Goal: Answer question/provide support: Share knowledge or assist other users

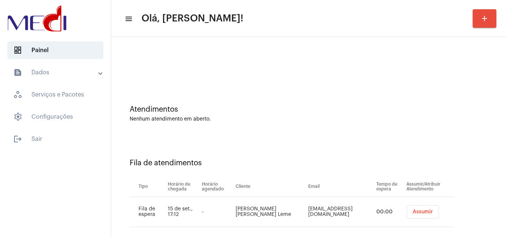
click at [419, 210] on span "Assumir" at bounding box center [423, 212] width 20 height 5
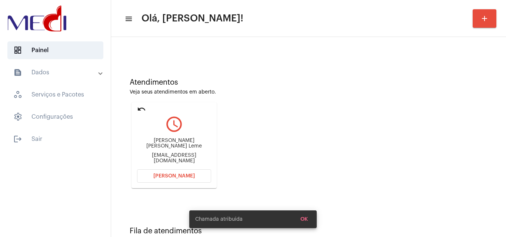
scroll to position [52, 0]
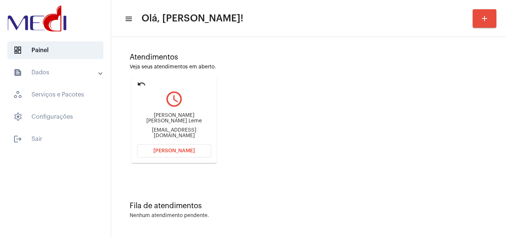
click at [192, 133] on div "ipaesleme@msn.com" at bounding box center [174, 133] width 74 height 11
copy mat-card-content "ipaesleme@msn.com Abrir Chamada"
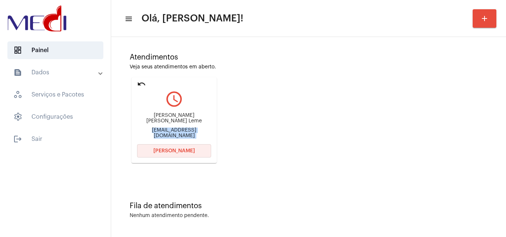
click at [171, 147] on button "Abrir Chamada" at bounding box center [174, 150] width 74 height 13
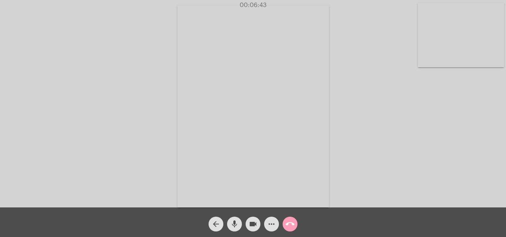
click at [290, 223] on mat-icon "call_end" at bounding box center [290, 224] width 9 height 9
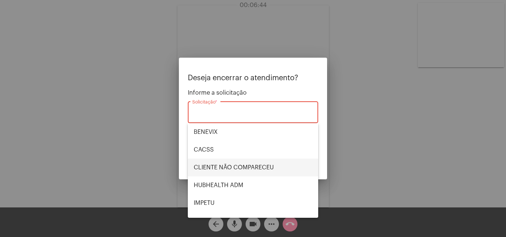
scroll to position [74, 0]
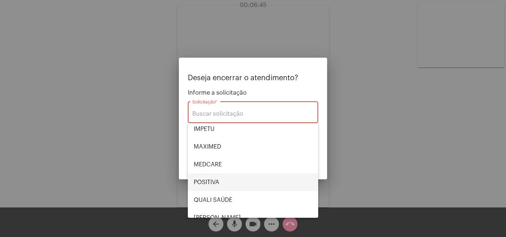
click at [220, 185] on span "POSITIVA" at bounding box center [253, 183] width 119 height 18
type input "POSITIVA"
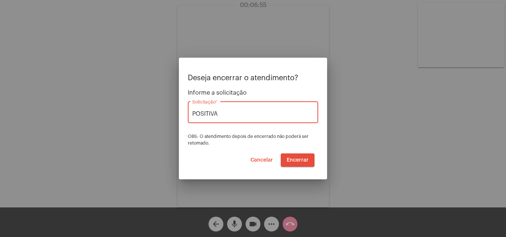
click at [295, 159] on span "Encerrar" at bounding box center [298, 160] width 22 height 5
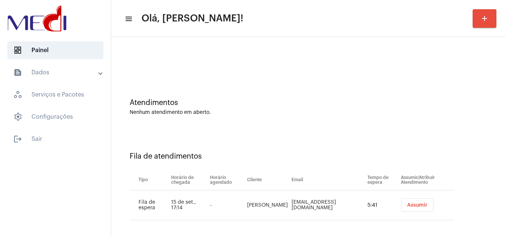
scroll to position [10, 0]
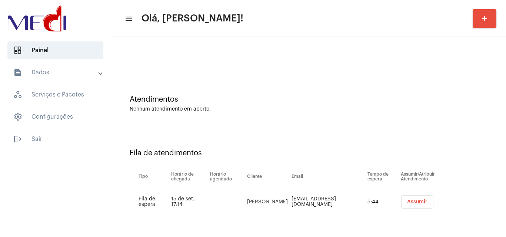
drag, startPoint x: 420, startPoint y: 202, endPoint x: 426, endPoint y: 213, distance: 13.3
click at [426, 213] on td "Assumir" at bounding box center [426, 202] width 55 height 30
click at [409, 202] on span "Assumir" at bounding box center [417, 202] width 20 height 5
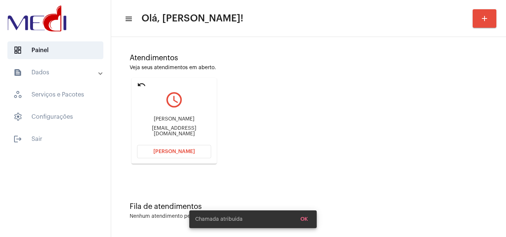
scroll to position [52, 0]
click at [182, 149] on span "[PERSON_NAME]" at bounding box center [173, 151] width 41 height 5
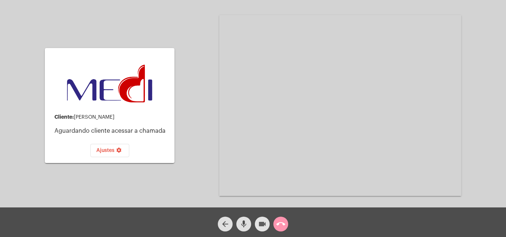
click at [261, 224] on mat-icon "videocam" at bounding box center [262, 224] width 9 height 9
click at [279, 223] on mat-icon "call_end" at bounding box center [280, 224] width 9 height 9
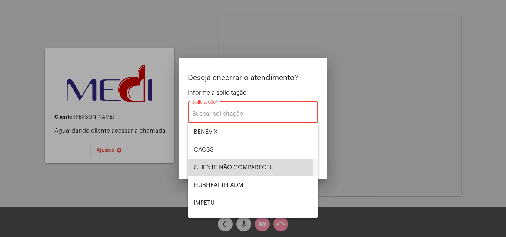
click at [228, 166] on span "CLIENTE NÃO COMPARECEU" at bounding box center [253, 168] width 119 height 18
type input "CLIENTE NÃO COMPARECEU"
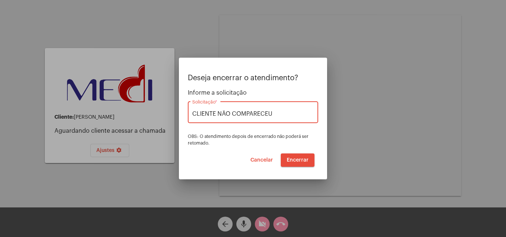
click at [296, 160] on span "Encerrar" at bounding box center [298, 160] width 22 height 5
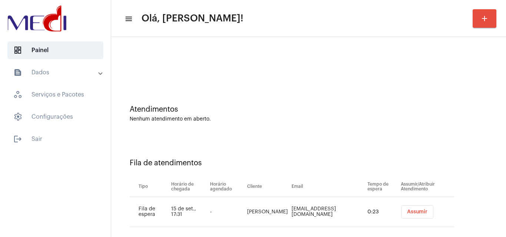
click at [410, 208] on button "Assumir" at bounding box center [417, 212] width 32 height 13
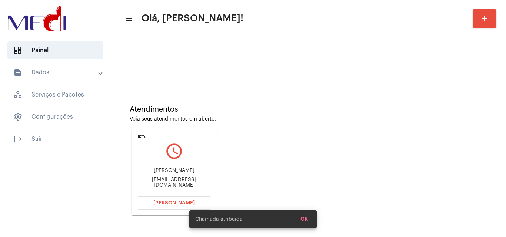
click at [189, 183] on div "Anabeatrizyp@gmail.com" at bounding box center [174, 182] width 74 height 11
copy mat-card-content "Anabeatrizyp@gmail.com Abrir Chamada"
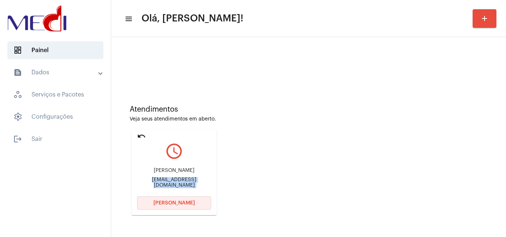
click at [163, 203] on span "[PERSON_NAME]" at bounding box center [173, 203] width 41 height 5
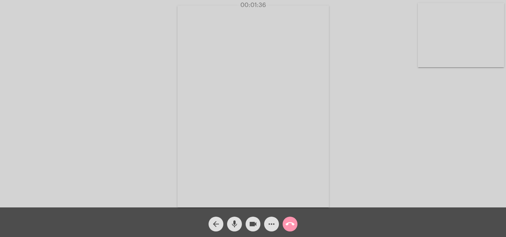
click at [293, 224] on mat-icon "call_end" at bounding box center [290, 224] width 9 height 9
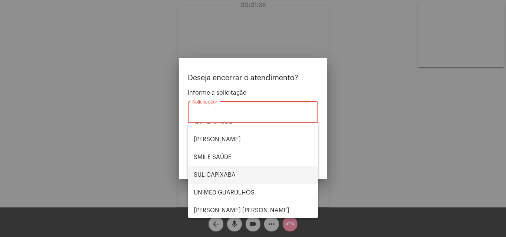
scroll to position [154, 0]
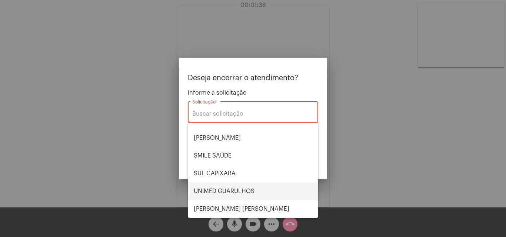
click at [233, 186] on span "UNIMED GUARULHOS" at bounding box center [253, 192] width 119 height 18
type input "UNIMED GUARULHOS"
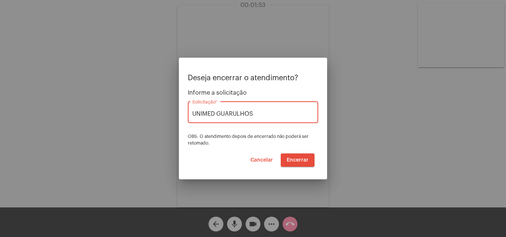
click at [296, 159] on span "Encerrar" at bounding box center [298, 160] width 22 height 5
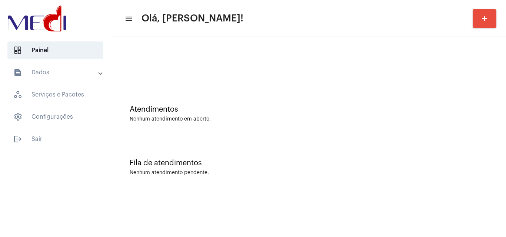
click at [474, 126] on div "Atendimentos Nenhum atendimento em aberto." at bounding box center [309, 110] width 388 height 54
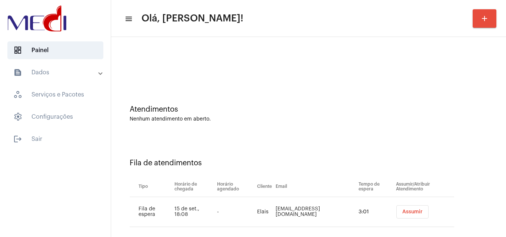
click at [402, 214] on span "Assumir" at bounding box center [412, 212] width 20 height 5
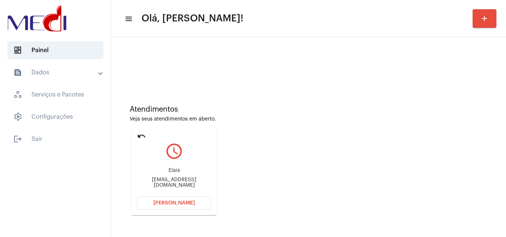
click at [142, 137] on mat-icon "undo" at bounding box center [141, 136] width 9 height 9
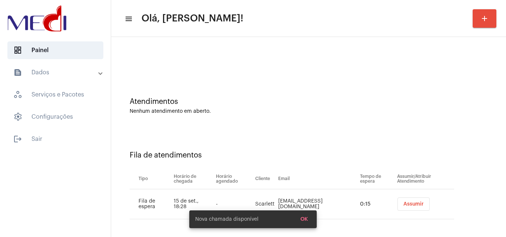
scroll to position [10, 0]
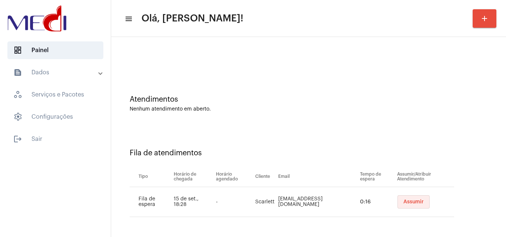
click at [408, 202] on span "Assumir" at bounding box center [413, 202] width 20 height 5
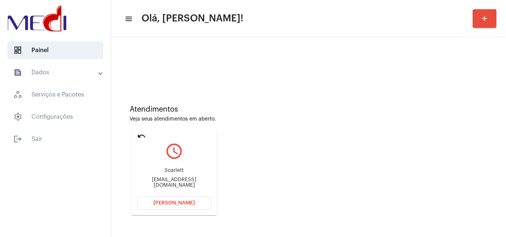
click at [197, 183] on div "Scarlettdiane509@gmail.com" at bounding box center [174, 182] width 74 height 11
copy mat-card-content "Scarlettdiane509@gmail.com Abrir Chamada"
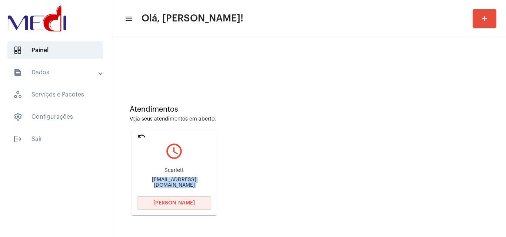
click at [185, 208] on button "Abrir Chamada" at bounding box center [174, 203] width 74 height 13
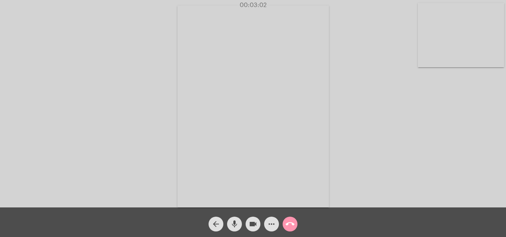
click at [293, 224] on mat-icon "call_end" at bounding box center [290, 224] width 9 height 9
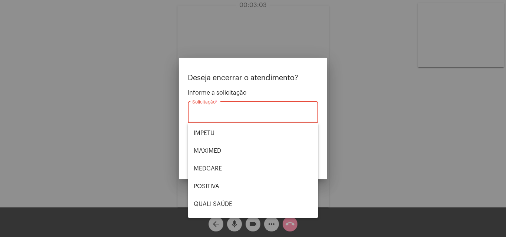
scroll to position [148, 0]
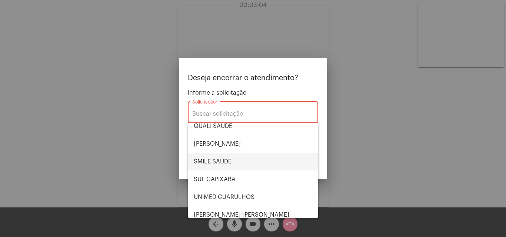
click at [217, 165] on span "SMILE SAÚDE" at bounding box center [253, 162] width 119 height 18
type input "SMILE SAÚDE"
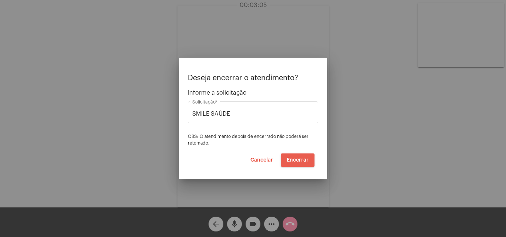
click at [292, 161] on span "Encerrar" at bounding box center [298, 160] width 22 height 5
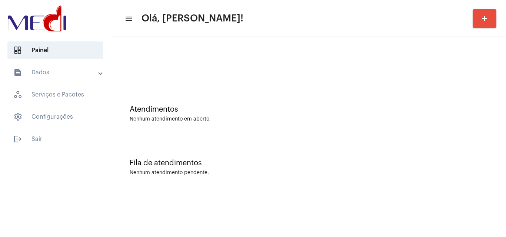
click at [473, 167] on div "Fila de atendimentos" at bounding box center [309, 163] width 358 height 8
click at [472, 36] on mat-toolbar "menu Olá, Karen! add" at bounding box center [308, 18] width 395 height 37
click at [471, 167] on div "Fila de atendimentos" at bounding box center [309, 163] width 358 height 8
click at [465, 125] on div "Atendimentos Nenhum atendimento em aberto." at bounding box center [309, 110] width 388 height 54
